Goal: Information Seeking & Learning: Check status

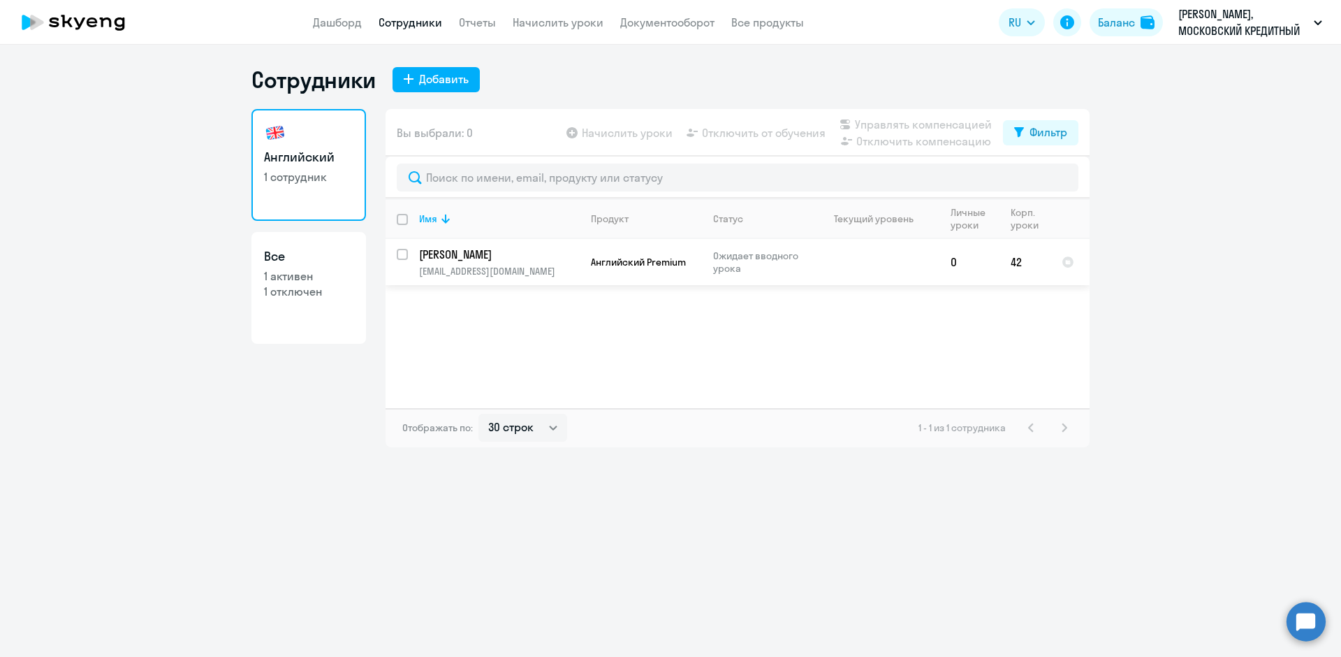
select select "30"
click at [1020, 266] on td "42" at bounding box center [1025, 262] width 51 height 46
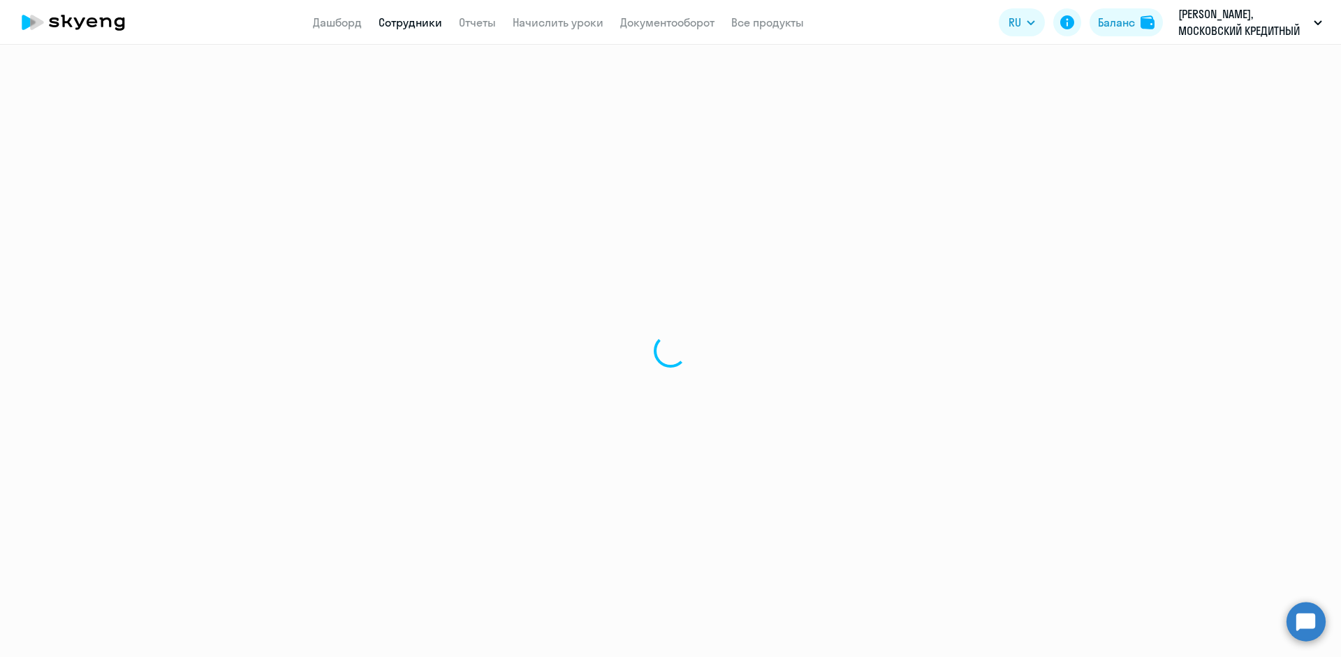
select select "english"
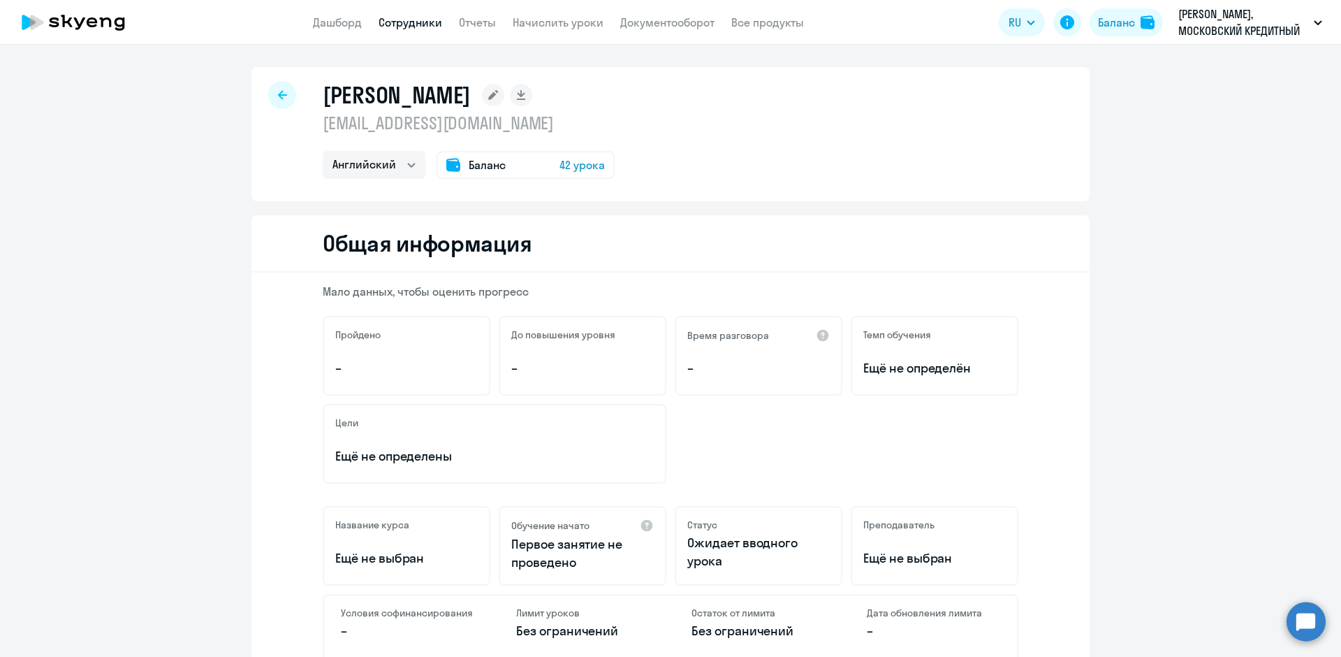
click at [578, 168] on span "42 урока" at bounding box center [582, 165] width 45 height 17
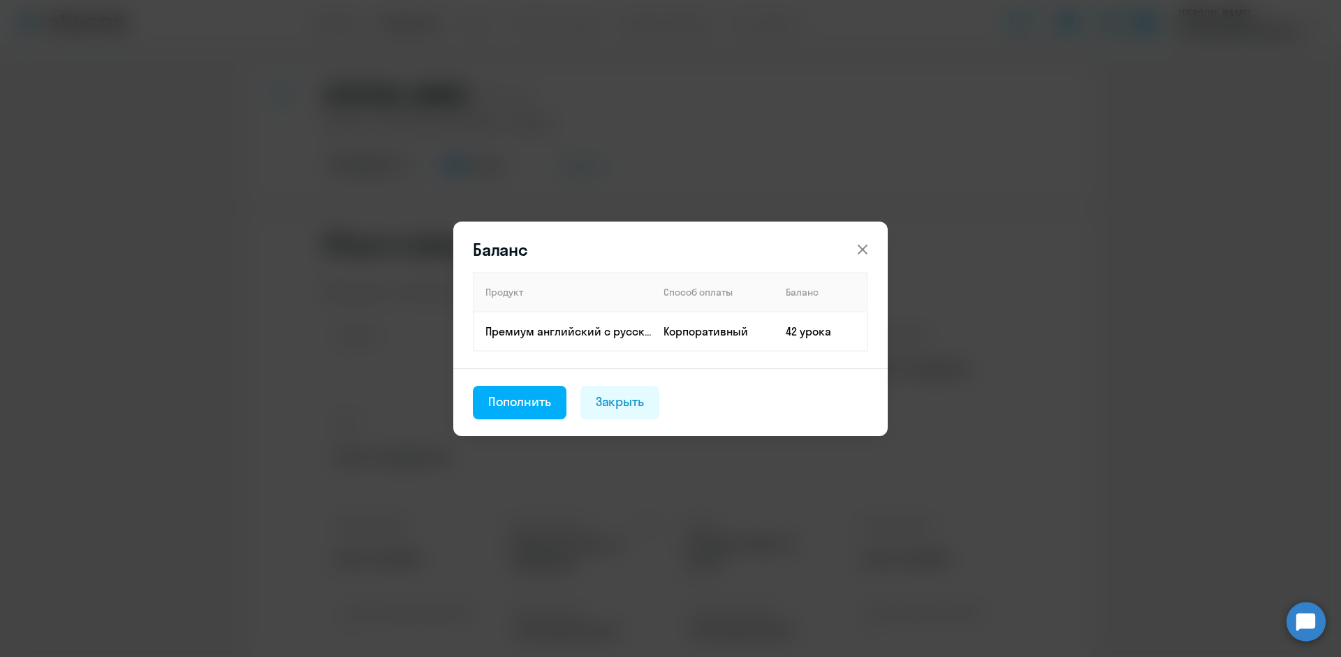
click at [864, 254] on icon at bounding box center [862, 249] width 17 height 17
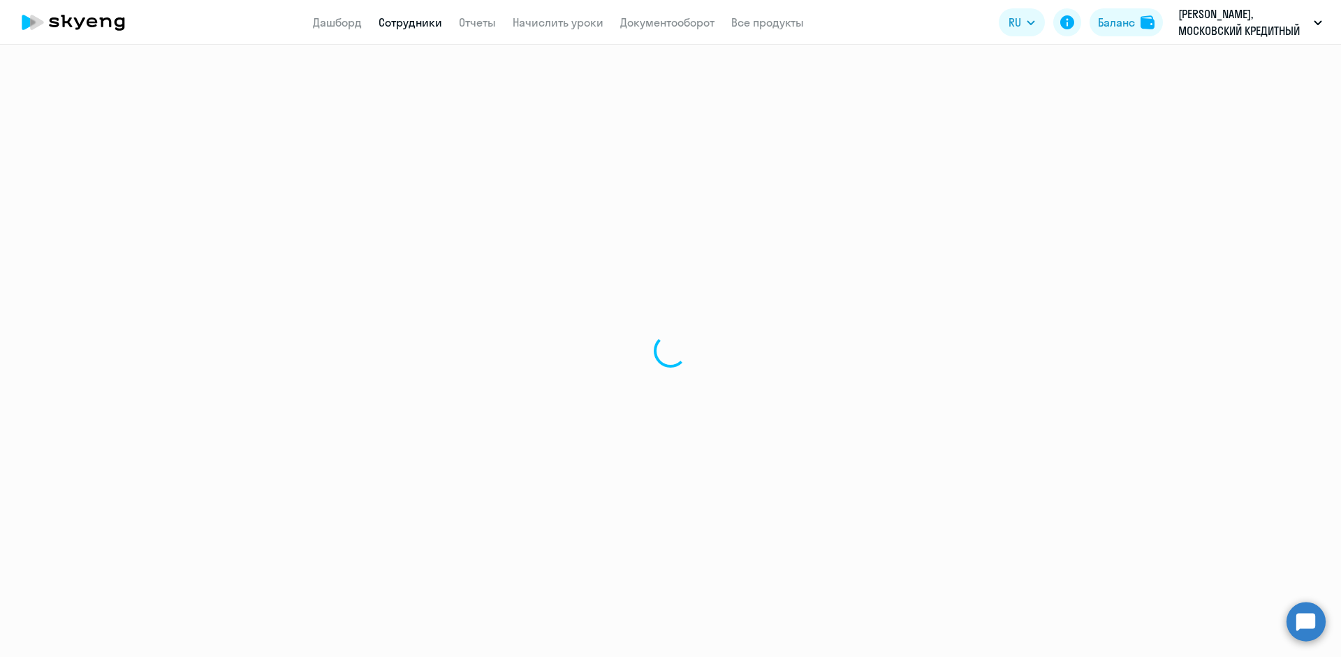
select select "30"
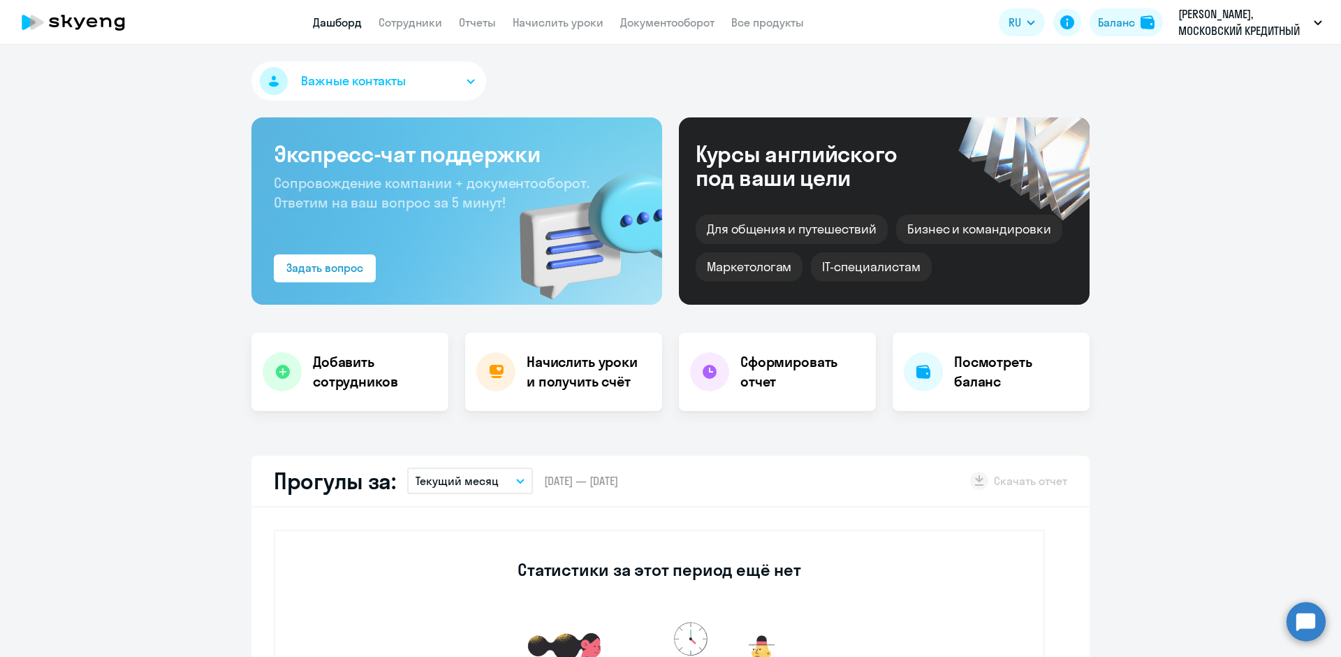
select select "30"
